Goal: Task Accomplishment & Management: Manage account settings

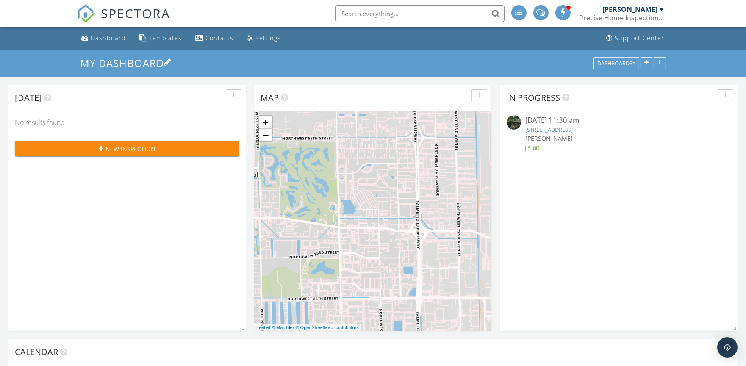
scroll to position [701, 761]
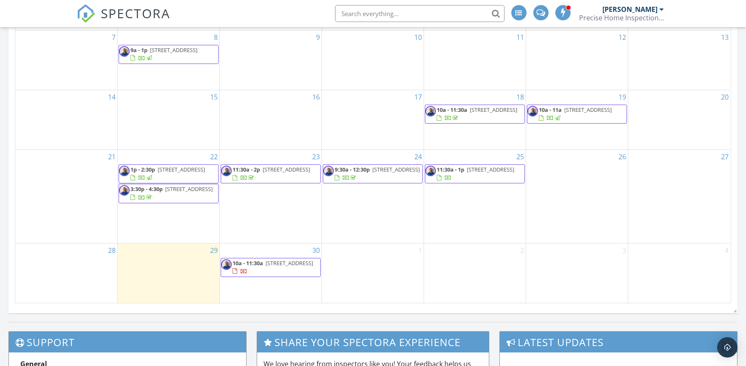
scroll to position [446, 0]
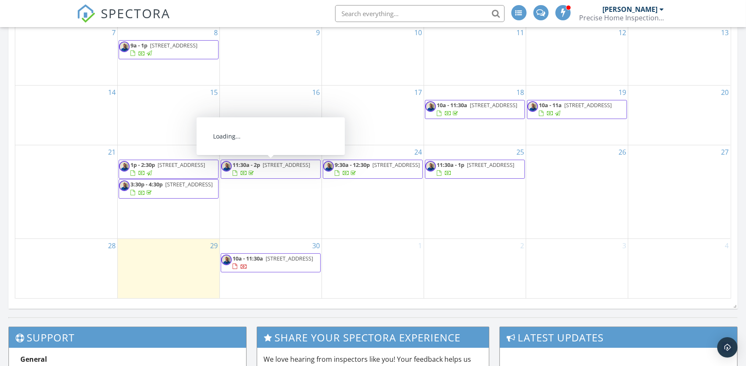
click at [266, 262] on span "15086 SW 108th Terrace, Miami 33196" at bounding box center [289, 259] width 47 height 8
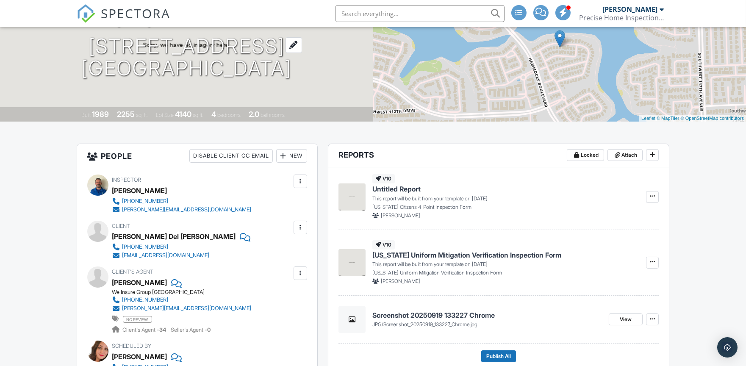
scroll to position [107, 0]
